Goal: Task Accomplishment & Management: Use online tool/utility

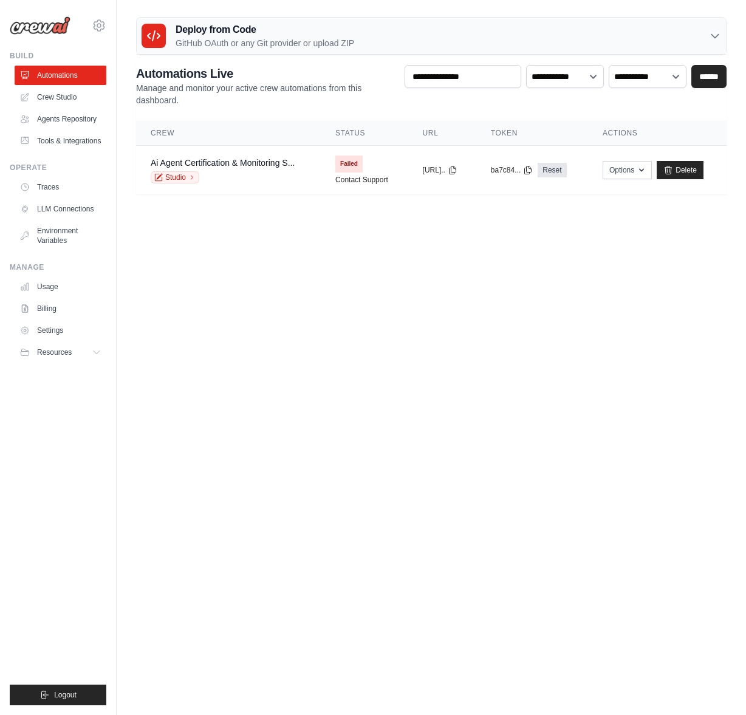
click at [249, 37] on p "GitHub OAuth or any Git provider or upload ZIP" at bounding box center [265, 43] width 179 height 12
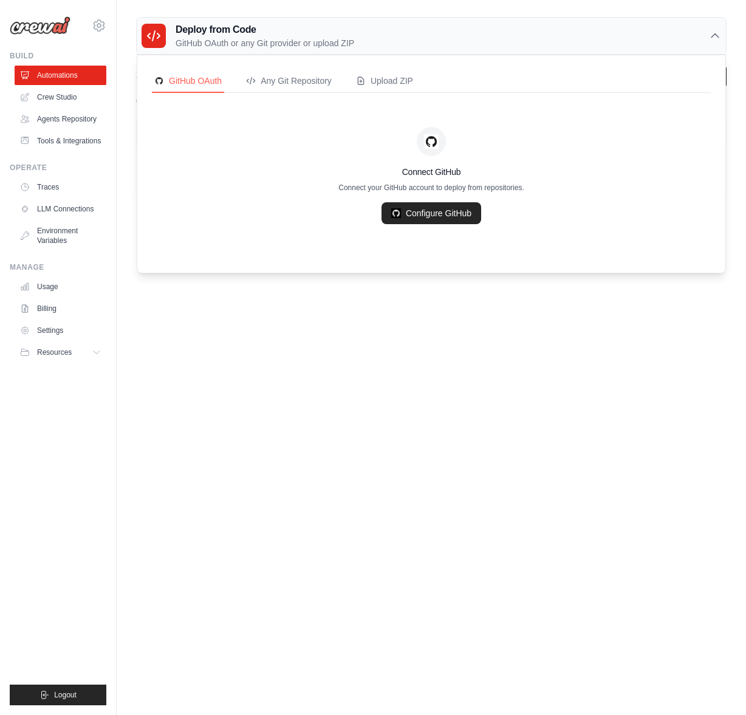
click at [268, 8] on main "Deploy from Code GitHub OAuth or any Git provider or upload ZIP GitHub OAuth An…" at bounding box center [432, 110] width 630 height 221
click at [75, 75] on link "Automations" at bounding box center [62, 75] width 92 height 19
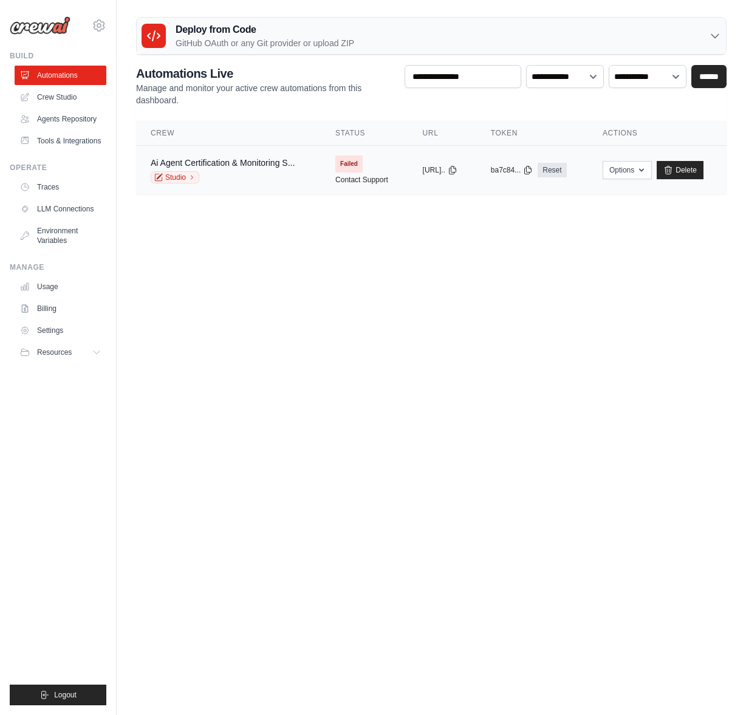
click at [288, 181] on div "Studio" at bounding box center [223, 177] width 144 height 12
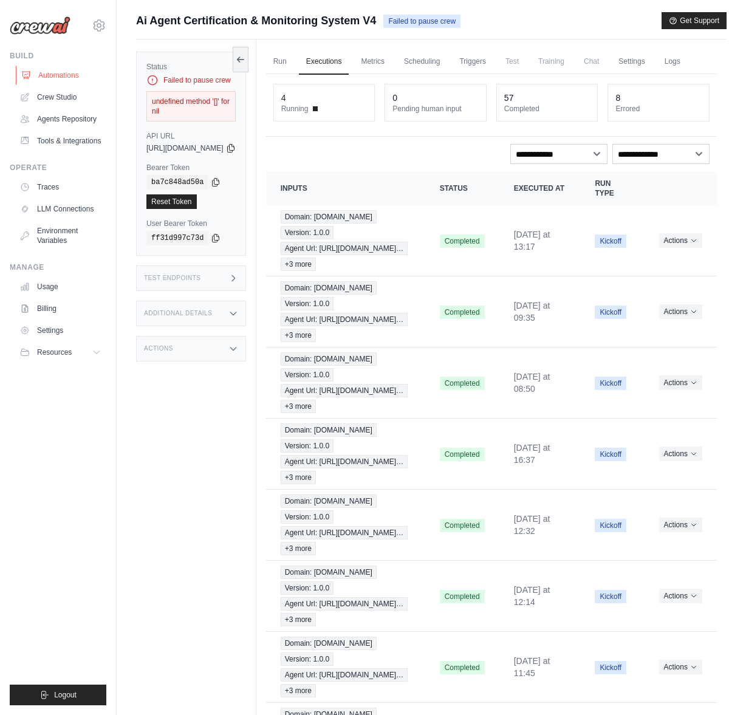
click at [53, 74] on link "Automations" at bounding box center [62, 75] width 92 height 19
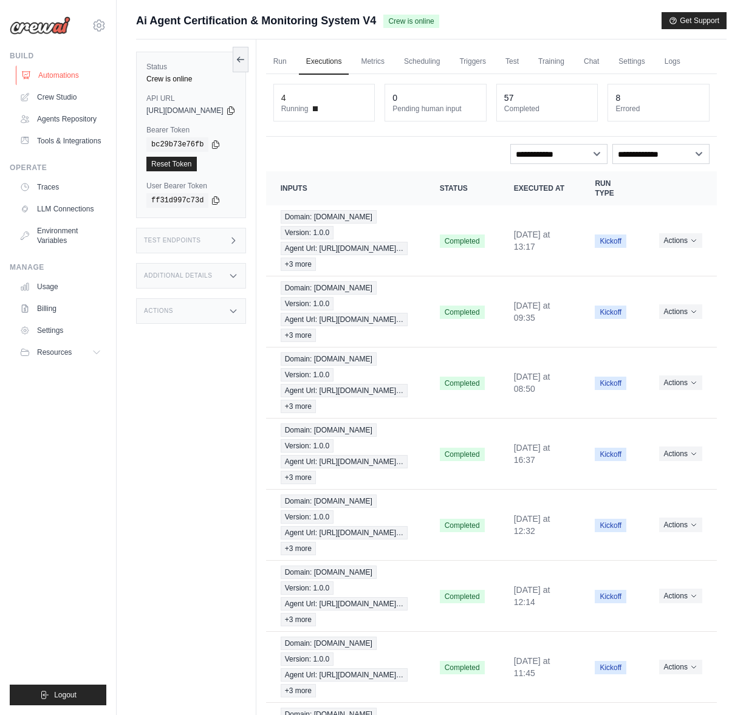
click at [49, 71] on link "Automations" at bounding box center [62, 75] width 92 height 19
